Goal: Task Accomplishment & Management: Manage account settings

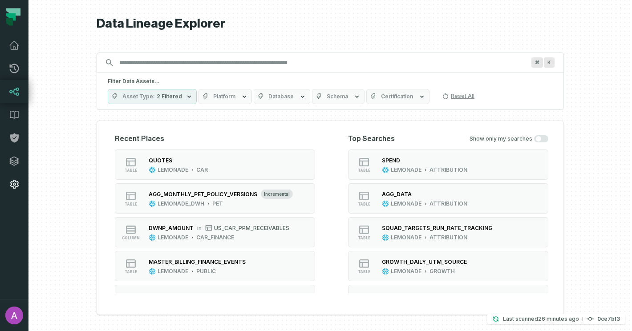
click at [14, 182] on icon at bounding box center [14, 184] width 11 height 11
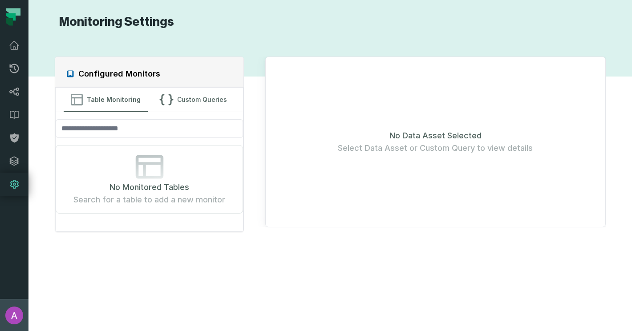
click at [16, 310] on img "button" at bounding box center [14, 316] width 18 height 18
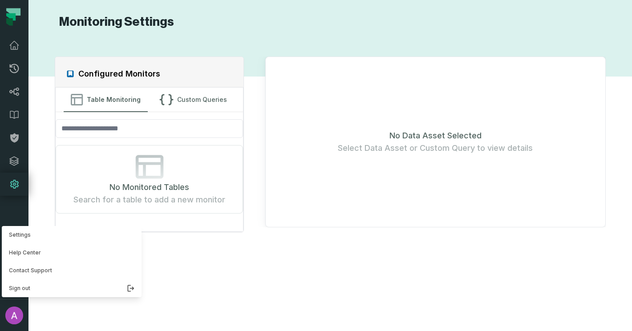
click at [22, 195] on nav "Pull Requests Dashboard Lineage Data Catalog Policies Integrations Settings [PE…" at bounding box center [14, 165] width 28 height 331
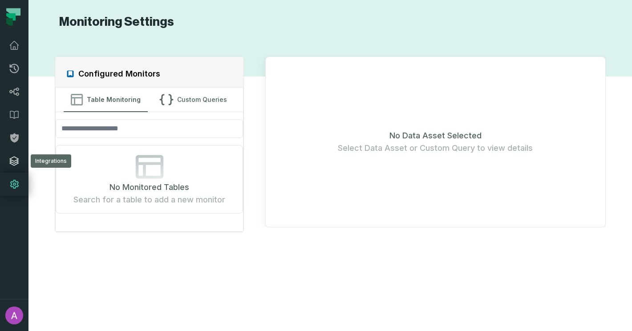
click at [14, 164] on icon at bounding box center [14, 161] width 11 height 11
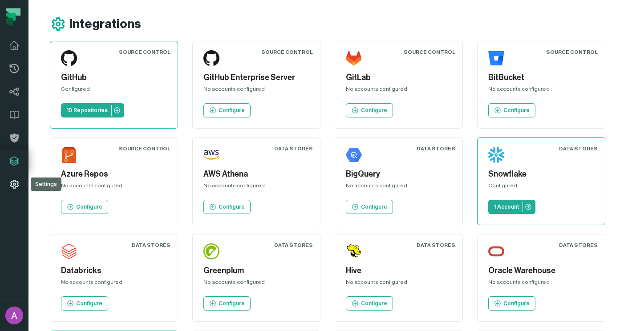
click at [15, 184] on icon at bounding box center [14, 184] width 8 height 9
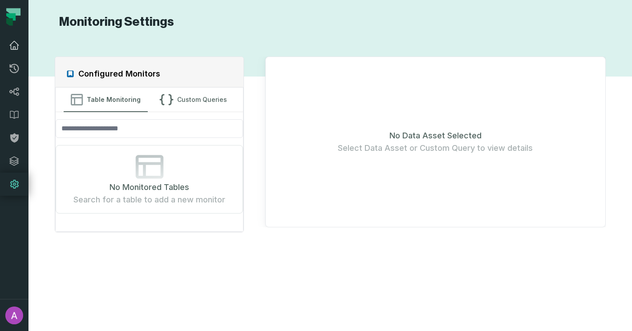
click at [14, 44] on icon at bounding box center [14, 45] width 11 height 11
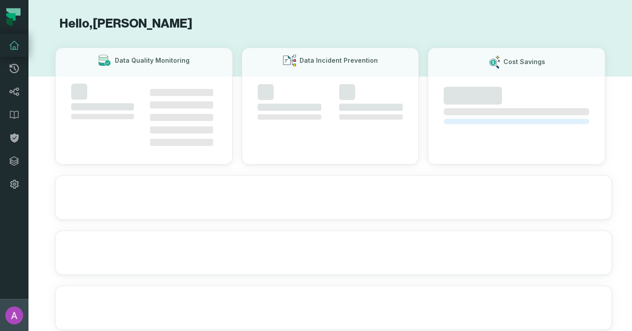
click at [21, 316] on img "button" at bounding box center [14, 316] width 18 height 18
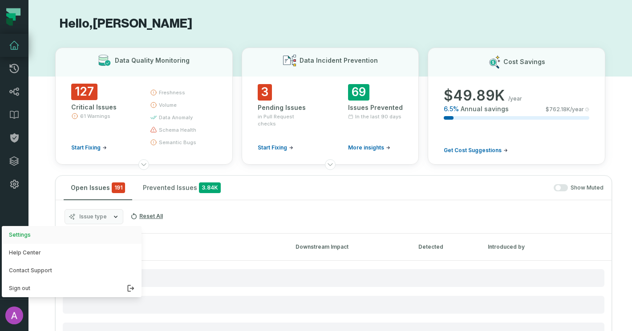
click at [35, 235] on button "Settings" at bounding box center [72, 235] width 140 height 18
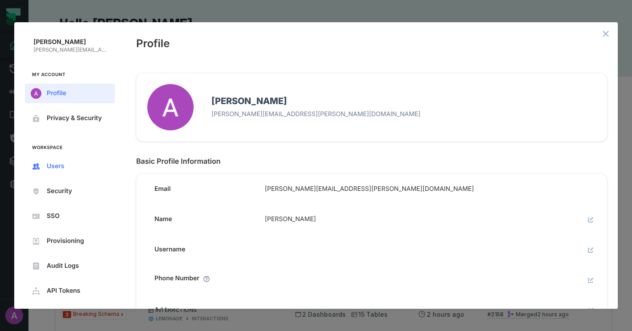
click at [63, 167] on span "Users" at bounding box center [77, 166] width 61 height 7
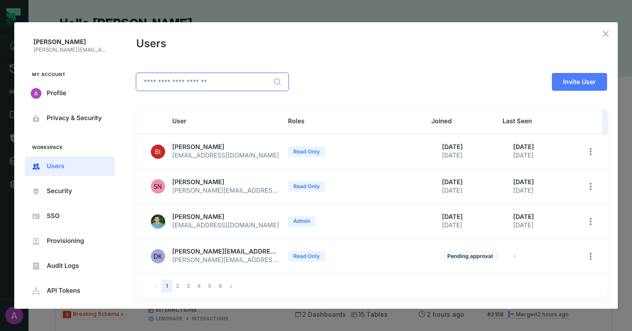
click at [205, 86] on input "text" at bounding box center [212, 81] width 151 height 17
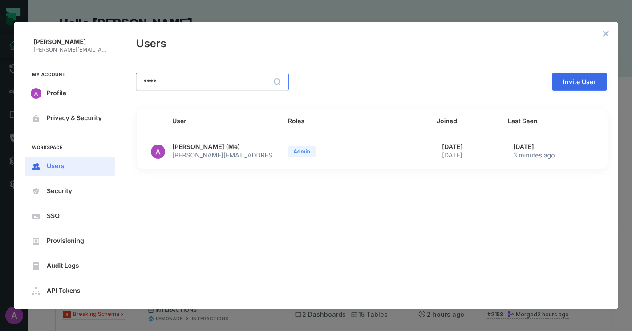
type input "****"
click at [0, 0] on span "Invite User" at bounding box center [0, 0] width 0 height 0
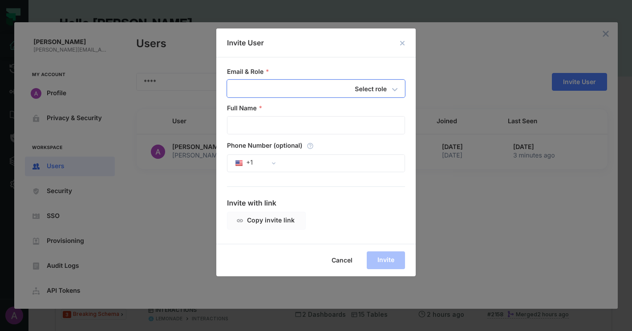
click at [279, 89] on input "email" at bounding box center [299, 88] width 145 height 17
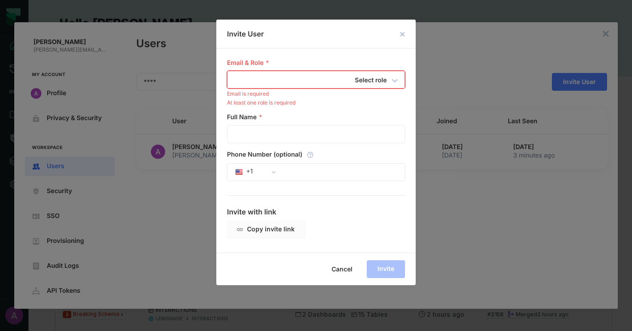
click at [267, 78] on input "email" at bounding box center [299, 79] width 145 height 17
paste input "**********"
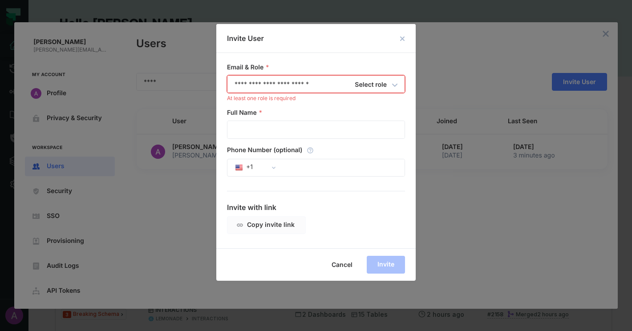
type input "**********"
click at [384, 88] on h6 "Select role" at bounding box center [371, 85] width 32 height 11
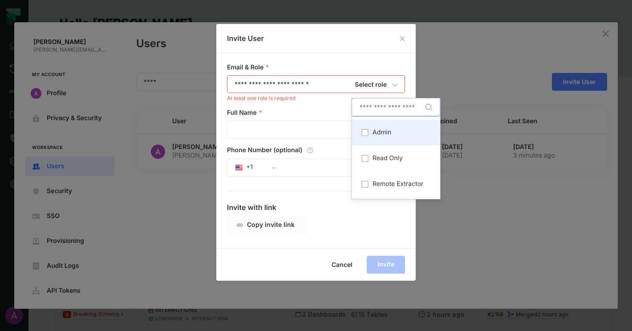
scroll to position [2, 0]
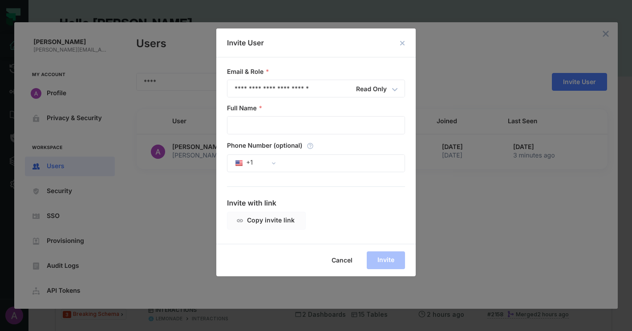
click at [341, 60] on div "**********" at bounding box center [315, 150] width 199 height 186
click at [261, 129] on input "Full Name" at bounding box center [315, 125] width 177 height 17
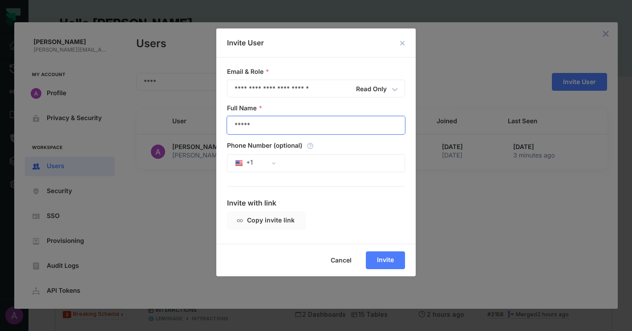
click at [279, 123] on input "*****" at bounding box center [315, 125] width 177 height 17
click at [274, 124] on input "*****" at bounding box center [315, 125] width 177 height 17
type input "**********"
click at [0, 0] on span "Invite" at bounding box center [0, 0] width 0 height 0
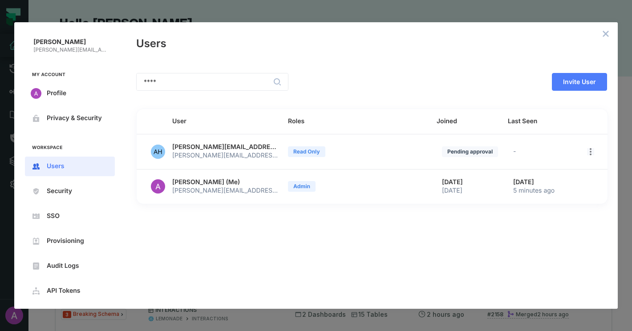
click at [590, 154] on icon "open options" at bounding box center [591, 151] width 2 height 7
click at [590, 153] on div at bounding box center [316, 165] width 632 height 331
click at [600, 34] on button "close admin-box" at bounding box center [605, 34] width 12 height 12
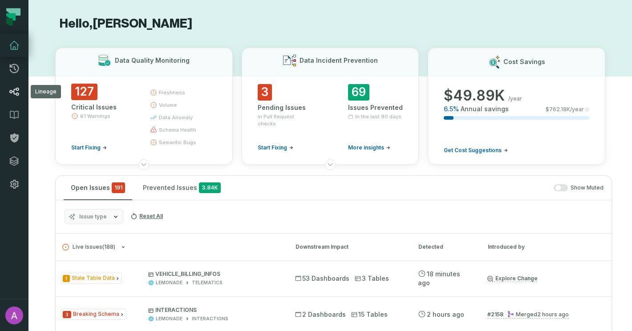
click at [16, 89] on icon at bounding box center [14, 91] width 11 height 11
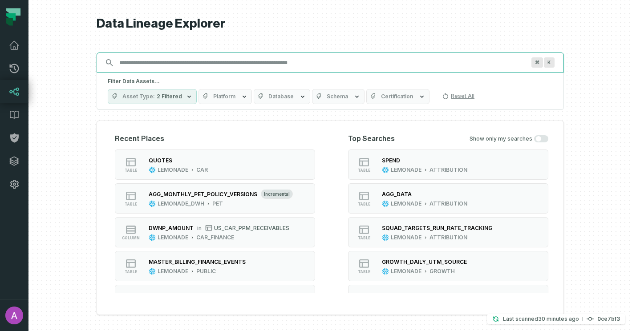
click at [150, 66] on input "Discovery Provider cmdk menu" at bounding box center [322, 63] width 416 height 14
type input "*"
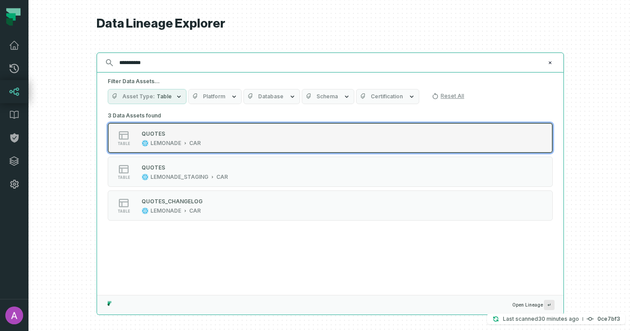
type input "**********"
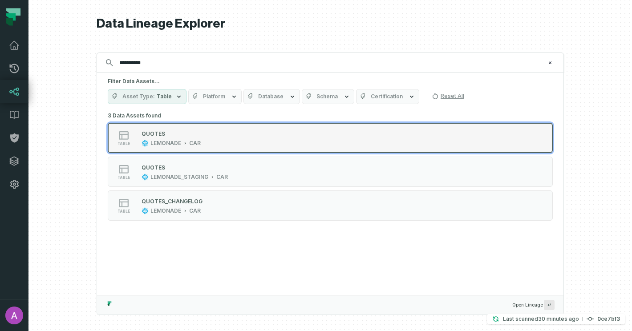
click at [168, 141] on div "LEMONADE" at bounding box center [165, 143] width 31 height 7
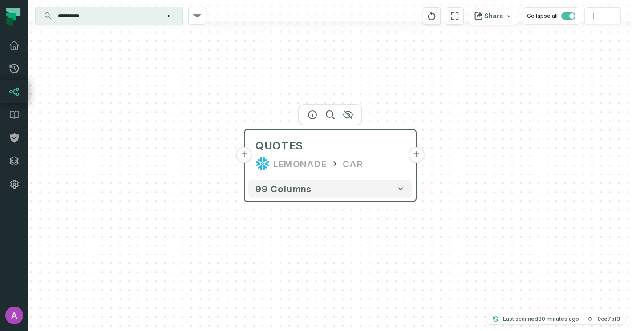
click at [242, 156] on button "+" at bounding box center [244, 155] width 16 height 16
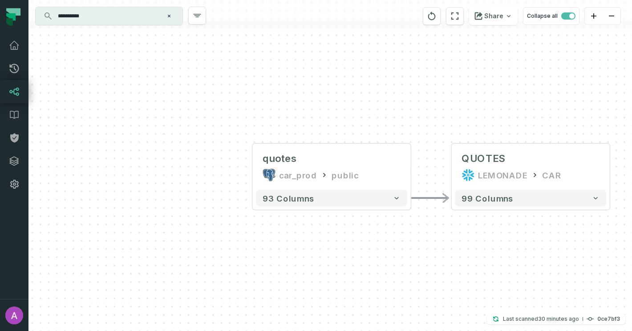
drag, startPoint x: 435, startPoint y: 233, endPoint x: 262, endPoint y: 225, distance: 173.3
click at [264, 226] on div "quotes car_prod public - 93 columns - QUOTES LEMONADE CAR + 99 columns" at bounding box center [329, 165] width 603 height 331
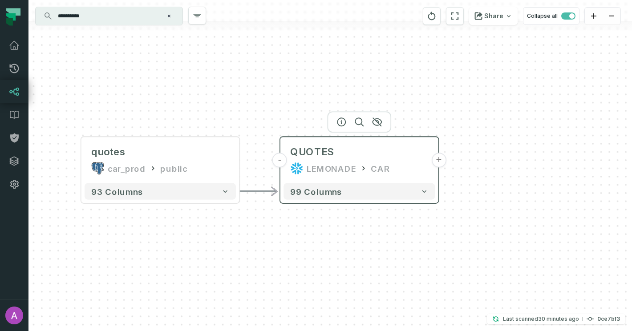
click at [437, 165] on button "+" at bounding box center [438, 160] width 15 height 15
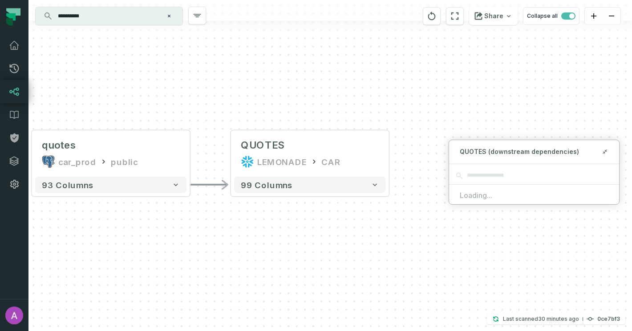
drag, startPoint x: 472, startPoint y: 269, endPoint x: 370, endPoint y: 244, distance: 104.6
click at [376, 246] on div "quotes car_prod public - 93 columns - QUOTES LEMONADE CAR + 99 columns" at bounding box center [329, 165] width 603 height 331
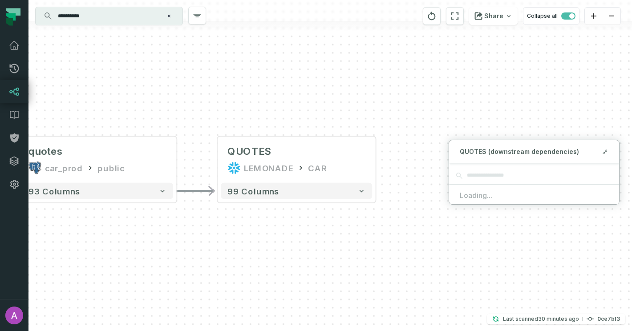
drag, startPoint x: 364, startPoint y: 243, endPoint x: 397, endPoint y: 267, distance: 41.1
click at [397, 267] on div "quotes car_prod public - 93 columns - QUOTES LEMONADE CAR + 99 columns" at bounding box center [329, 165] width 603 height 331
click at [410, 258] on div "quotes car_prod public - 93 columns - QUOTES LEMONADE CAR + 99 columns" at bounding box center [329, 165] width 603 height 331
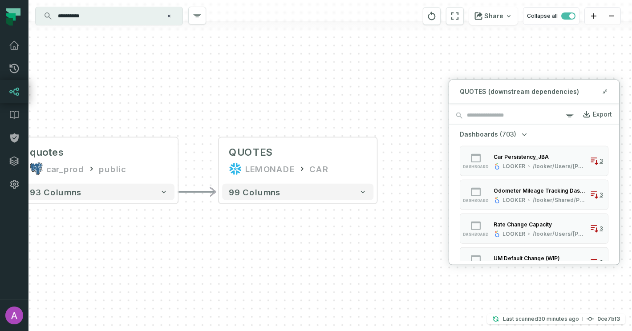
click at [520, 133] on icon "button" at bounding box center [524, 134] width 9 height 9
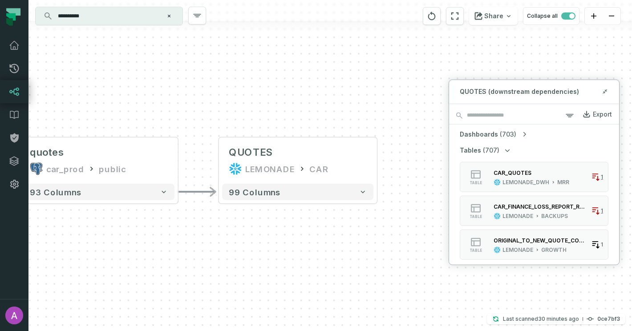
click at [505, 150] on icon "button" at bounding box center [507, 150] width 4 height 3
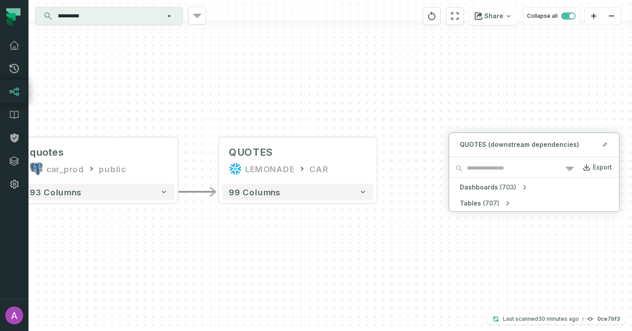
click at [513, 188] on span "(703)" at bounding box center [508, 187] width 16 height 9
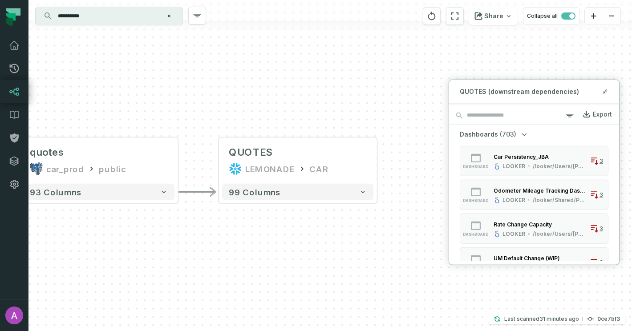
click at [522, 135] on icon "button" at bounding box center [524, 134] width 4 height 3
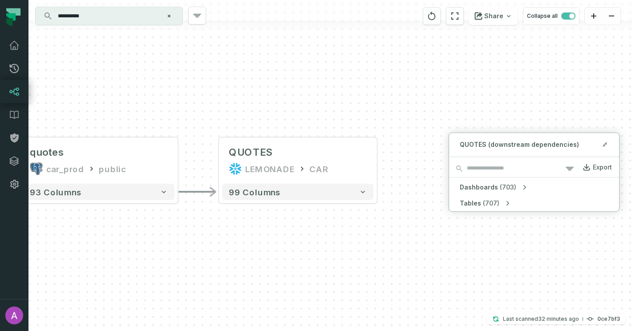
click at [501, 189] on span "(703)" at bounding box center [508, 187] width 16 height 9
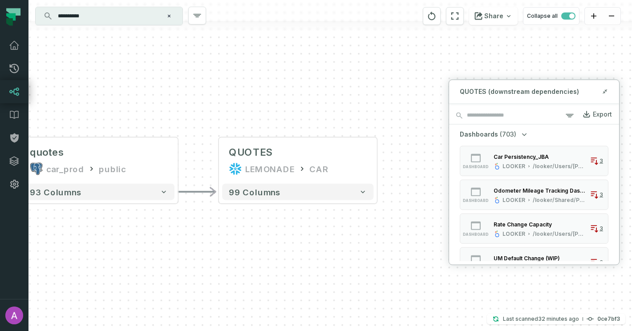
click at [500, 138] on span "(703)" at bounding box center [508, 134] width 16 height 9
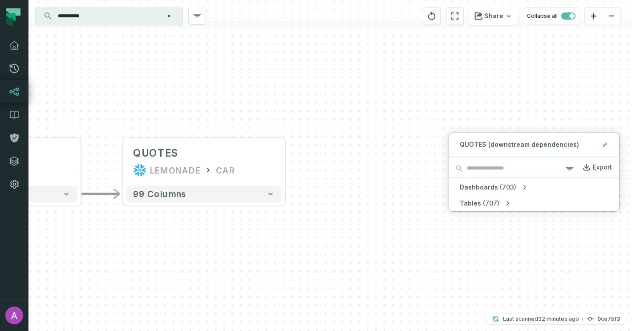
drag, startPoint x: 501, startPoint y: 246, endPoint x: 362, endPoint y: 236, distance: 139.6
click at [364, 237] on div "quotes car_prod public - 93 columns - QUOTES LEMONADE CAR + 99 columns" at bounding box center [329, 165] width 603 height 331
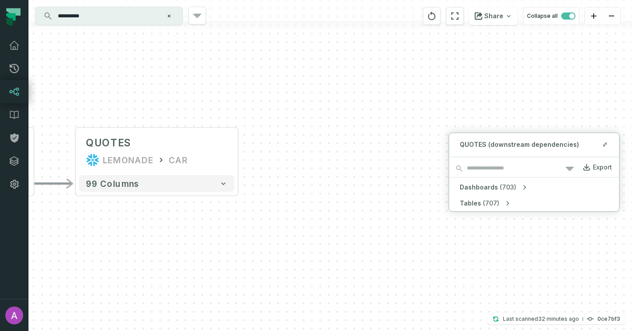
drag, startPoint x: 413, startPoint y: 235, endPoint x: 525, endPoint y: 250, distance: 113.6
click at [525, 250] on div "quotes car_prod public - 93 columns - QUOTES LEMONADE CAR + 99 columns" at bounding box center [329, 165] width 603 height 331
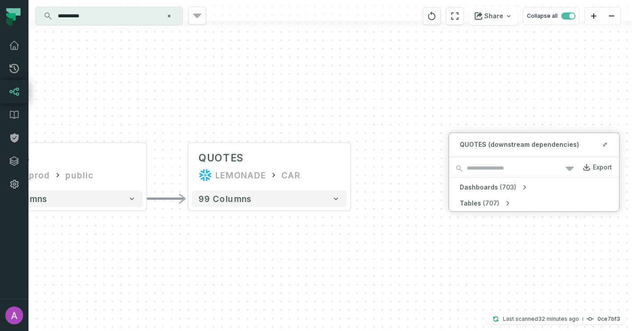
click at [503, 204] on icon "button" at bounding box center [507, 203] width 9 height 9
